Goal: Task Accomplishment & Management: Manage account settings

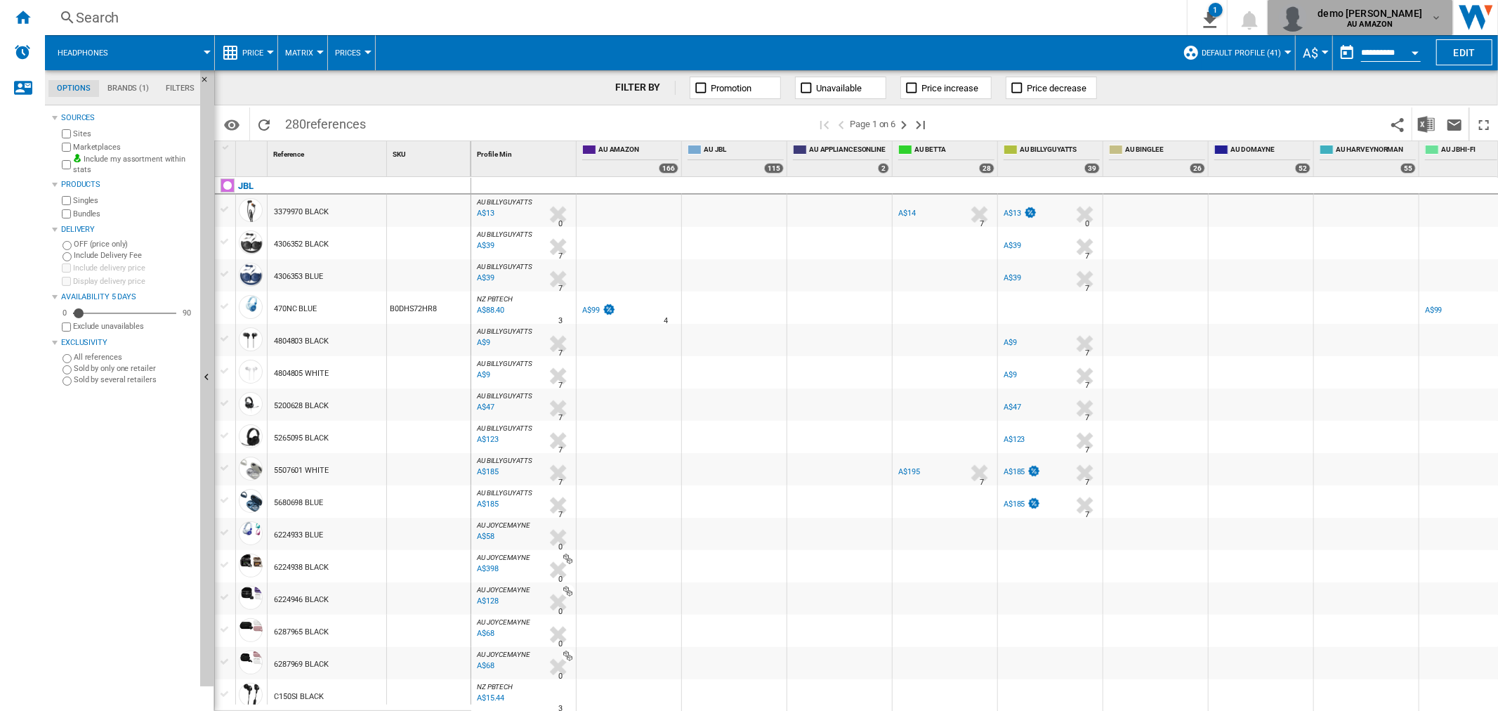
click at [1403, 11] on span "demo [PERSON_NAME]" at bounding box center [1370, 13] width 105 height 14
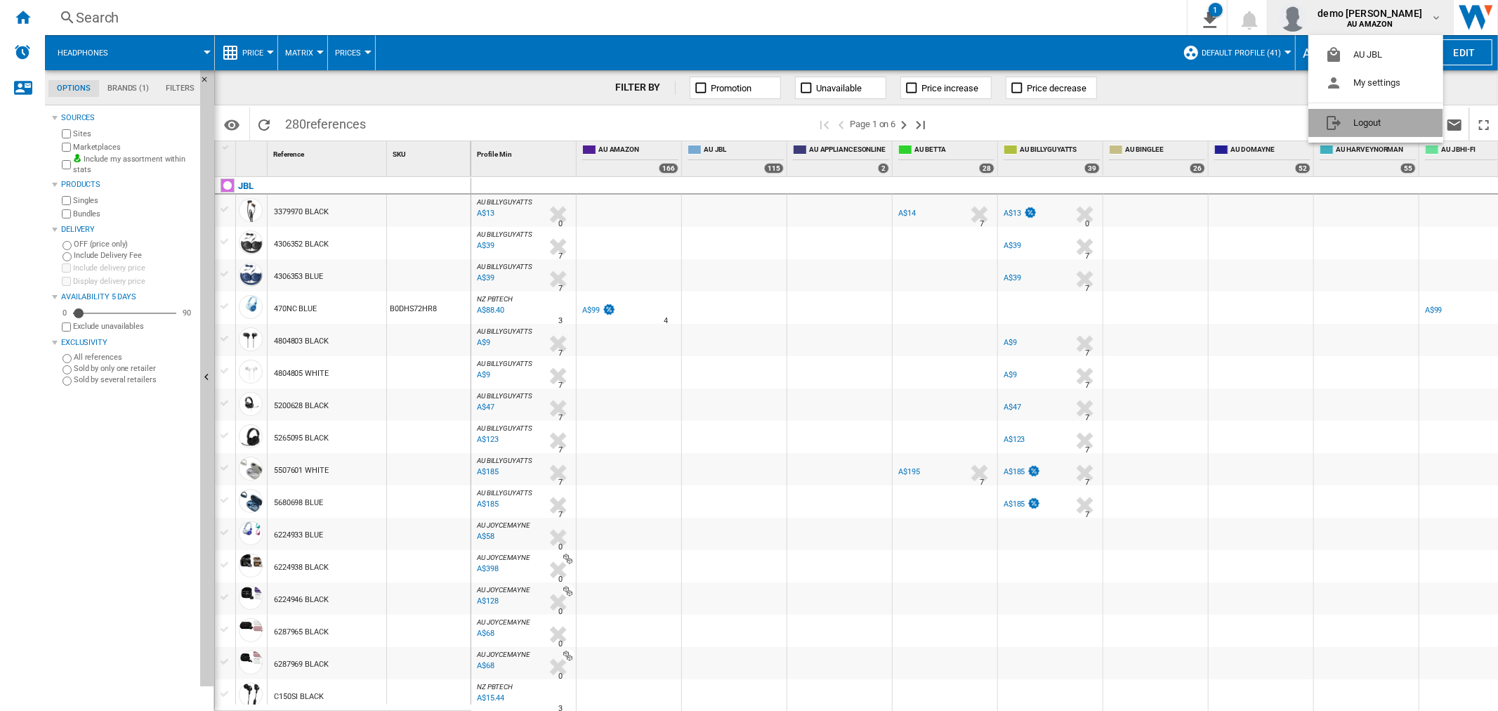
click at [1360, 123] on button "Logout" at bounding box center [1375, 123] width 135 height 28
